Goal: Task Accomplishment & Management: Complete application form

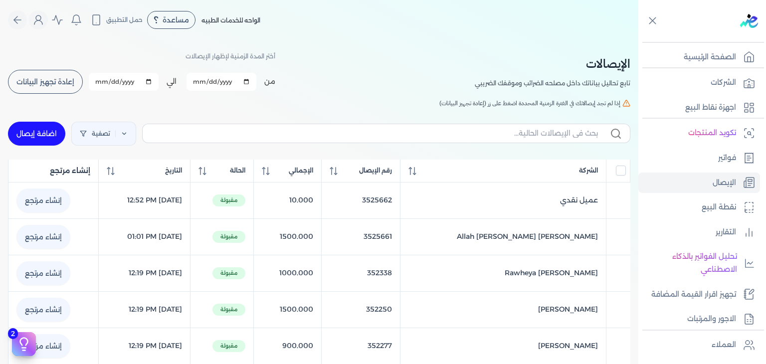
scroll to position [39, 0]
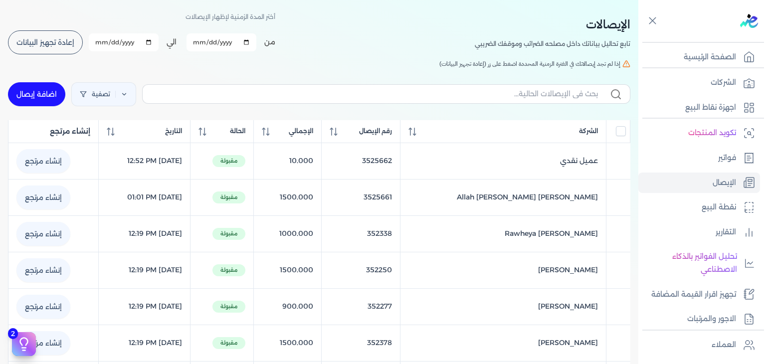
click at [52, 97] on link "اضافة إيصال" at bounding box center [36, 94] width 57 height 24
select select "EGP"
select select "EGS"
select select "B"
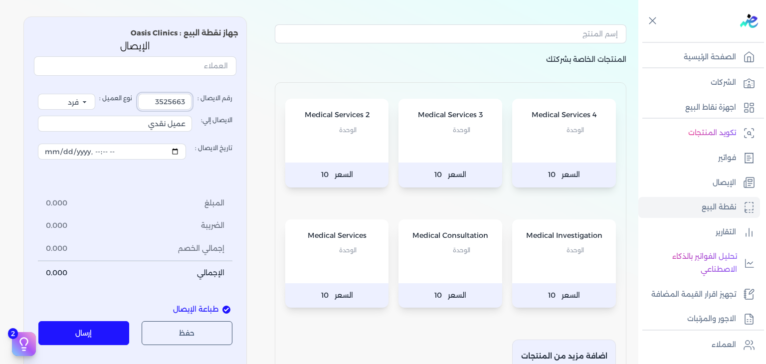
click at [158, 96] on input "3525663" at bounding box center [164, 102] width 53 height 16
drag, startPoint x: 151, startPoint y: 99, endPoint x: 306, endPoint y: 101, distance: 155.2
click at [306, 101] on div "المنتجات الخاصة بشركتك Medical Services 4 الوحدة السعر 10 Medical Services 3 ال…" at bounding box center [319, 214] width 639 height 412
type input "3527871"
drag, startPoint x: 139, startPoint y: 130, endPoint x: 412, endPoint y: 144, distance: 273.3
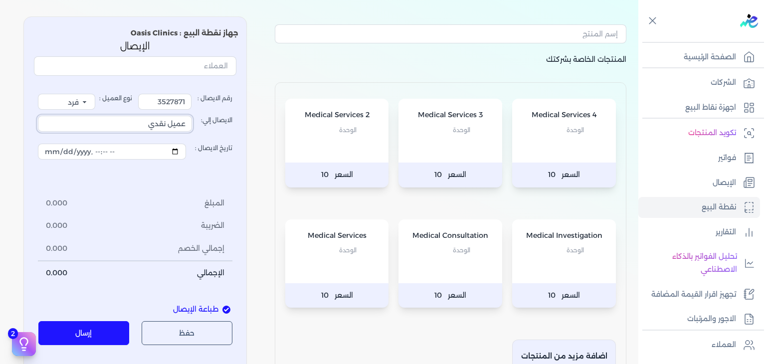
click at [412, 144] on div "المنتجات الخاصة بشركتك Medical Services 4 الوحدة السعر 10 Medical Services 3 ال…" at bounding box center [319, 214] width 639 height 412
type input "[PERSON_NAME]"
click at [489, 248] on p "الوحدة" at bounding box center [451, 250] width 84 height 13
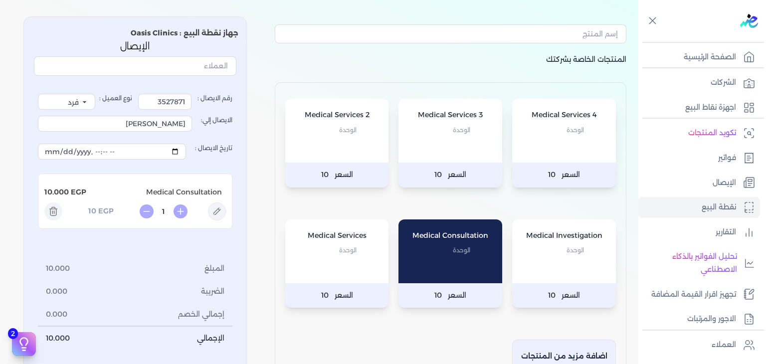
click at [225, 216] on icon at bounding box center [217, 212] width 18 height 18
type input "Medical Consultation"
type input "10"
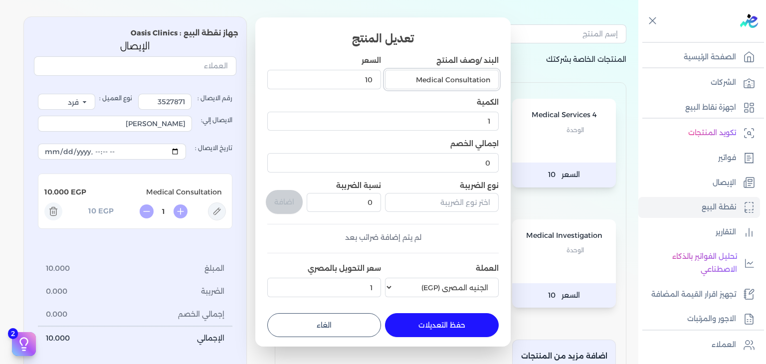
drag, startPoint x: 415, startPoint y: 79, endPoint x: 445, endPoint y: 90, distance: 32.1
click at [445, 90] on div "Medical Consultation" at bounding box center [442, 79] width 114 height 27
click at [445, 79] on input "Consultation" at bounding box center [442, 79] width 114 height 19
type input "Consultation ( Pediatrics )"
drag, startPoint x: 395, startPoint y: 77, endPoint x: 568, endPoint y: 77, distance: 172.6
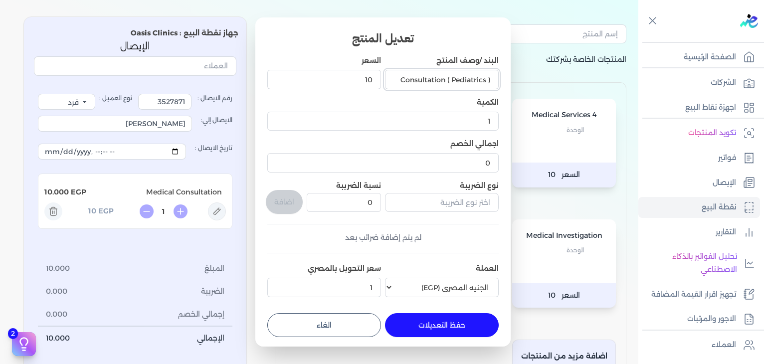
click at [568, 77] on dialog "تعديل المنتج البند /وصف المنتج Consultation ( Pediatrics ) السعر 10 الكمية 1 اج…" at bounding box center [383, 182] width 766 height 364
drag, startPoint x: 355, startPoint y: 83, endPoint x: 391, endPoint y: 81, distance: 36.0
click at [391, 81] on div "البند /وصف المنتج Consultation ( Pediatrics ) السعر 10 الكمية 1 اجمالي الخصم 0 …" at bounding box center [382, 178] width 231 height 246
type input "900"
click at [430, 336] on div "حفظ التعديلات" at bounding box center [442, 325] width 114 height 24
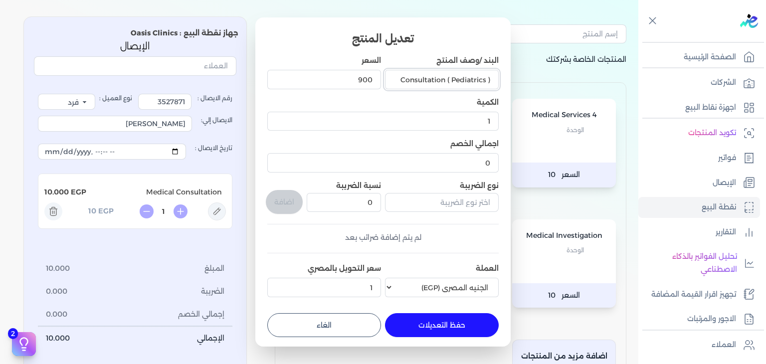
drag, startPoint x: 395, startPoint y: 74, endPoint x: 562, endPoint y: 77, distance: 166.7
click at [562, 77] on dialog "تعديل المنتج البند /وصف المنتج Consultation ( Pediatrics ) السعر 900 الكمية 1 ا…" at bounding box center [383, 182] width 766 height 364
click at [457, 322] on button "حفظ التعديلات" at bounding box center [442, 325] width 114 height 24
type input "0"
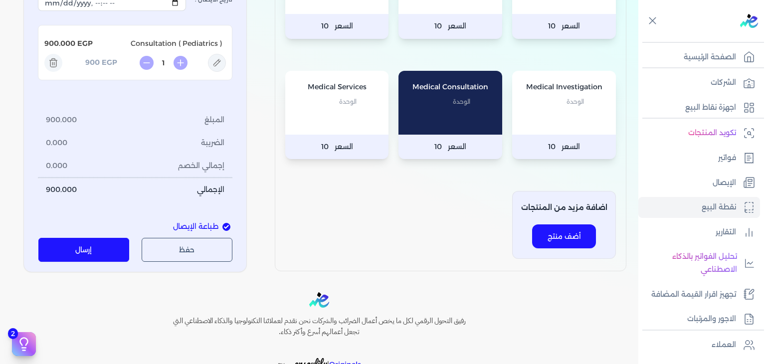
scroll to position [189, 0]
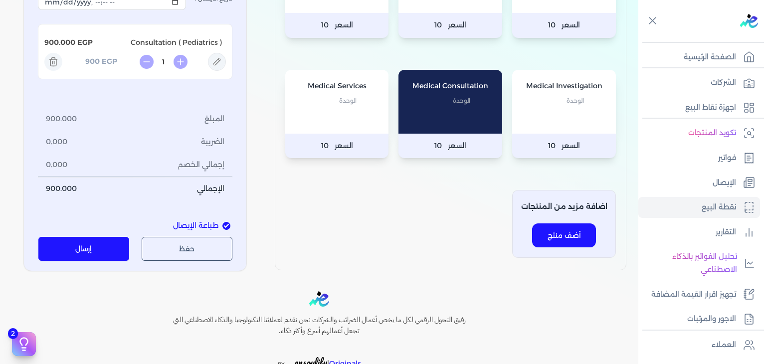
click at [74, 259] on button "إرسال" at bounding box center [83, 249] width 91 height 24
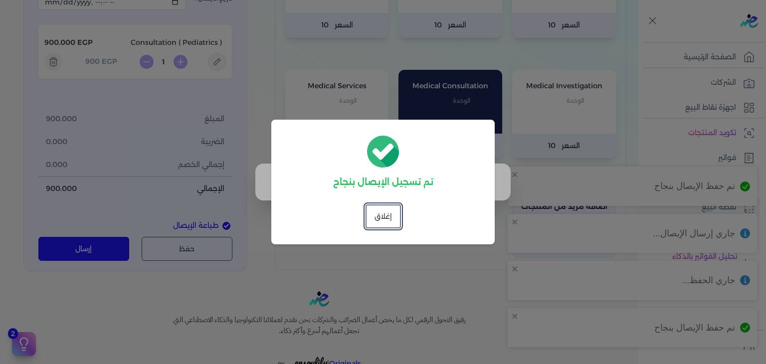
click at [449, 220] on div "تم تسجيل الإيصال بنجاح إغلاق" at bounding box center [383, 182] width 224 height 125
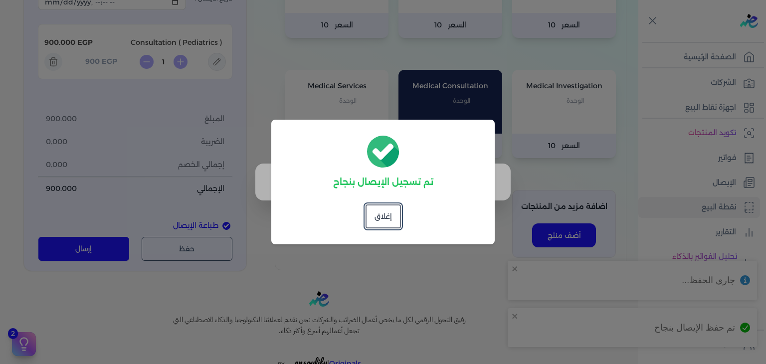
click at [397, 278] on dialog "تم تسجيل الإيصال بنجاح إغلاق" at bounding box center [383, 182] width 766 height 364
click at [710, 162] on dialog "تم تسجيل الإيصال بنجاح إغلاق" at bounding box center [383, 182] width 766 height 364
click at [393, 222] on button "إغلاق" at bounding box center [383, 217] width 35 height 24
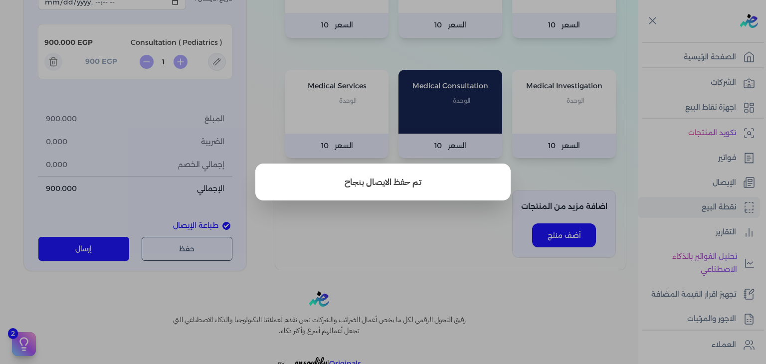
click at [593, 147] on button "close" at bounding box center [383, 182] width 766 height 364
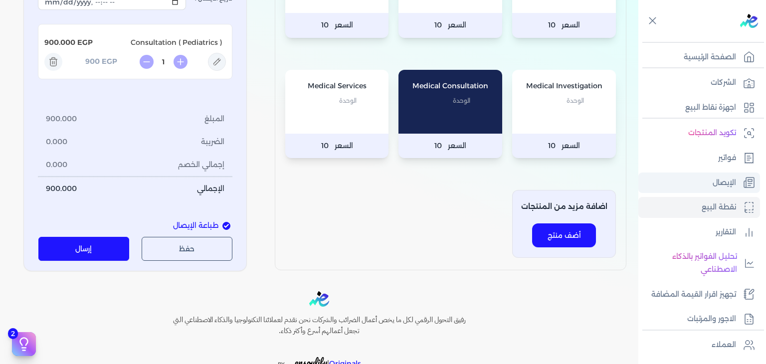
click at [694, 185] on link "الإيصال" at bounding box center [700, 183] width 122 height 21
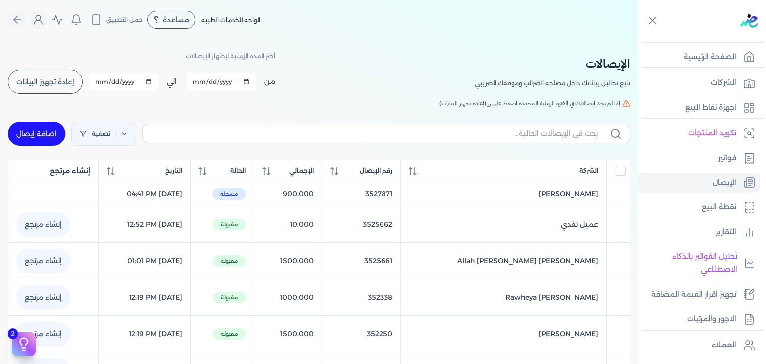
click at [57, 147] on div "تصفية اضافة إيصال" at bounding box center [319, 134] width 623 height 36
click at [53, 141] on link "اضافة إيصال" at bounding box center [36, 134] width 57 height 24
select select "EGP"
select select "EGS"
select select "B"
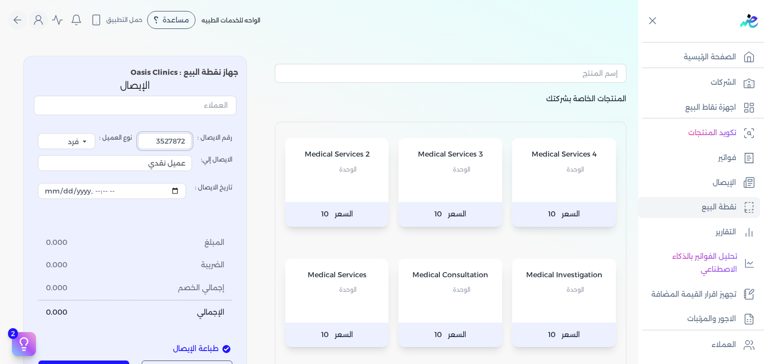
drag, startPoint x: 157, startPoint y: 137, endPoint x: 60, endPoint y: 201, distance: 116.0
click at [339, 144] on div "المنتجات الخاصة بشركتك Medical Services 4 الوحدة السعر 10 Medical Services 3 ال…" at bounding box center [319, 254] width 639 height 412
type input "3527901"
drag, startPoint x: 126, startPoint y: 163, endPoint x: 278, endPoint y: 165, distance: 152.2
click at [278, 165] on div "المنتجات الخاصة بشركتك Medical Services 4 الوحدة السعر 10 Medical Services 3 ال…" at bounding box center [319, 254] width 639 height 412
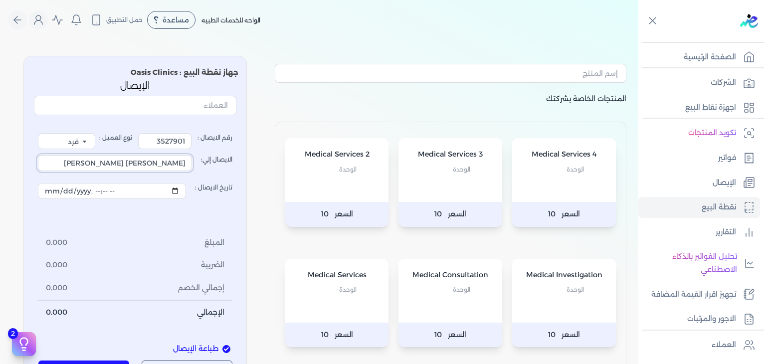
type input "[PERSON_NAME] [PERSON_NAME]"
click at [450, 278] on p "Medical Consultation" at bounding box center [451, 275] width 84 height 13
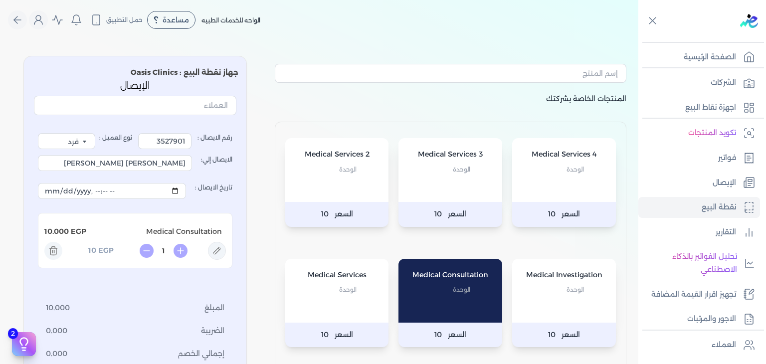
click at [223, 244] on icon at bounding box center [217, 251] width 18 height 18
type input "Medical Consultation"
type input "10"
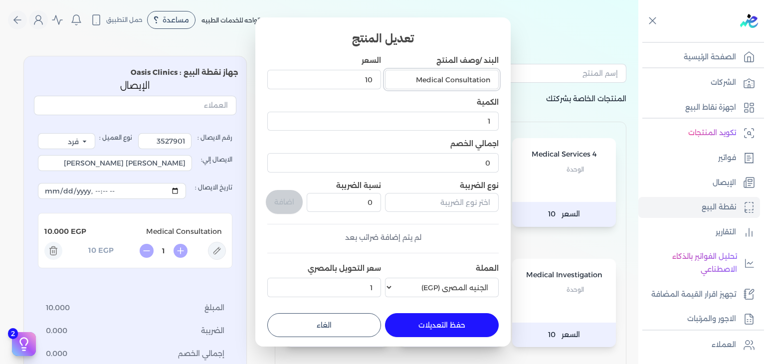
drag, startPoint x: 409, startPoint y: 79, endPoint x: 705, endPoint y: 90, distance: 297.0
click at [705, 90] on dialog "تعديل المنتج البند /وصف المنتج Medical Consultation السعر 10 الكمية 1 اجمالي ال…" at bounding box center [383, 182] width 766 height 364
paste input "Consultation ( Pediatrics )"
type input "Consultation ( Pediatrics )"
drag, startPoint x: 339, startPoint y: 80, endPoint x: 390, endPoint y: 89, distance: 51.7
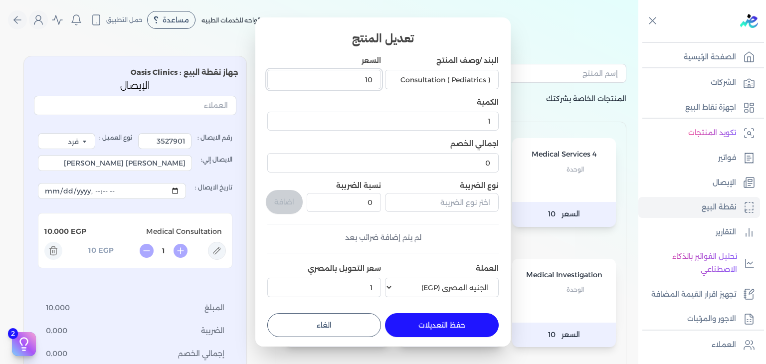
click at [389, 90] on div "البند /وصف المنتج Consultation ( Pediatrics ) السعر 10 الكمية 1 اجمالي الخصم 0 …" at bounding box center [382, 178] width 231 height 246
type input "900"
click at [461, 316] on button "حفظ التعديلات" at bounding box center [442, 325] width 114 height 24
type input "0"
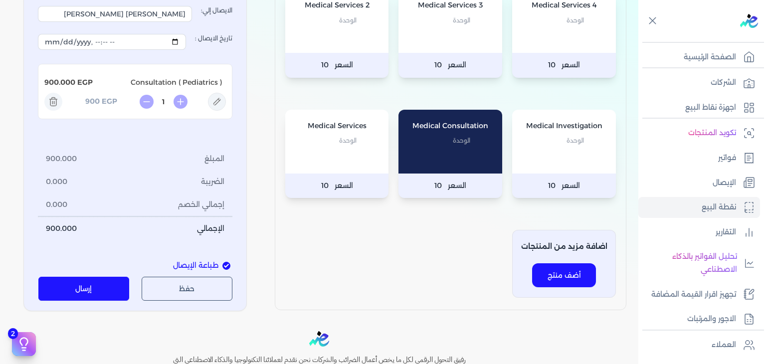
scroll to position [150, 0]
click at [63, 294] on button "إرسال" at bounding box center [83, 288] width 91 height 24
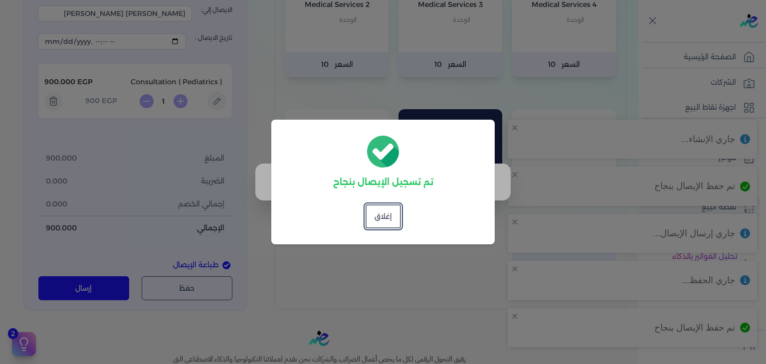
click at [613, 317] on dialog "تم تسجيل الإيصال بنجاح إغلاق" at bounding box center [383, 182] width 766 height 364
